Goal: Task Accomplishment & Management: Manage account settings

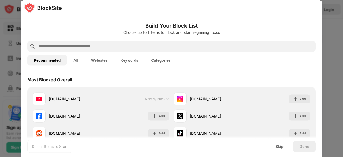
drag, startPoint x: 343, startPoint y: 50, endPoint x: 319, endPoint y: 38, distance: 26.4
click at [319, 157] on div "Build Your Block List Choose up to 1 items to block and start regaining focus R…" at bounding box center [171, 157] width 343 height 0
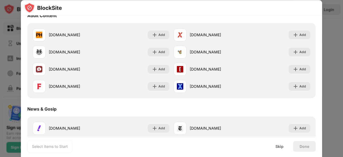
scroll to position [249, 0]
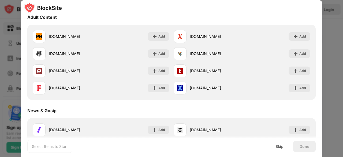
click at [219, 14] on div at bounding box center [172, 7] width 302 height 15
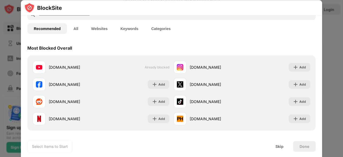
scroll to position [0, 0]
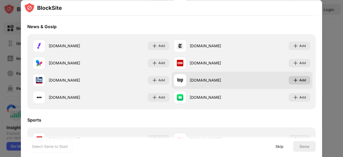
scroll to position [332, 0]
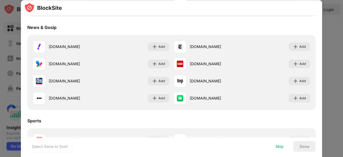
click at [284, 144] on div "Skip" at bounding box center [279, 146] width 21 height 11
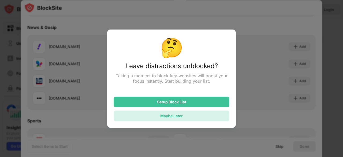
click at [174, 114] on div "Maybe Later" at bounding box center [171, 116] width 23 height 5
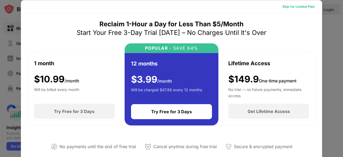
click at [297, 5] on div "Skip for Limited Plan" at bounding box center [299, 6] width 32 height 5
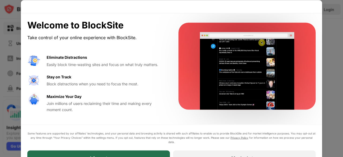
click at [147, 151] on div "I Accept" at bounding box center [98, 157] width 143 height 15
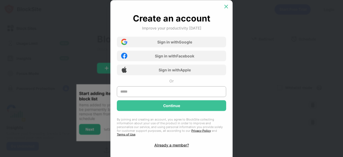
click at [226, 8] on img at bounding box center [226, 6] width 5 height 5
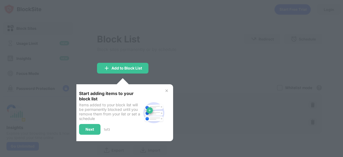
click at [166, 90] on img at bounding box center [167, 91] width 4 height 4
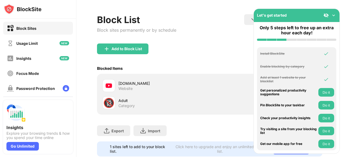
scroll to position [38, 0]
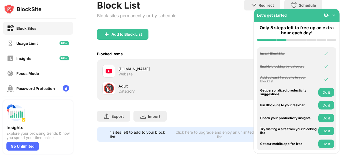
click at [334, 17] on img at bounding box center [333, 15] width 5 height 5
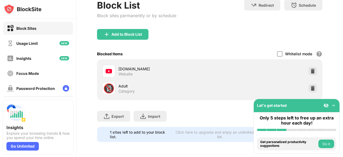
click at [332, 105] on img at bounding box center [333, 105] width 5 height 5
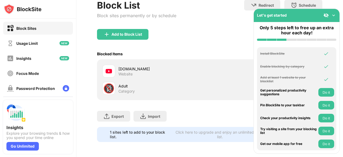
click at [334, 16] on img at bounding box center [333, 15] width 5 height 5
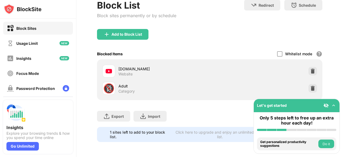
drag, startPoint x: 343, startPoint y: 89, endPoint x: 341, endPoint y: 95, distance: 6.7
click at [341, 95] on div "Login Block List Block sites permanently or by schedule Redirect Choose a site …" at bounding box center [209, 78] width 267 height 157
